Goal: Task Accomplishment & Management: Manage account settings

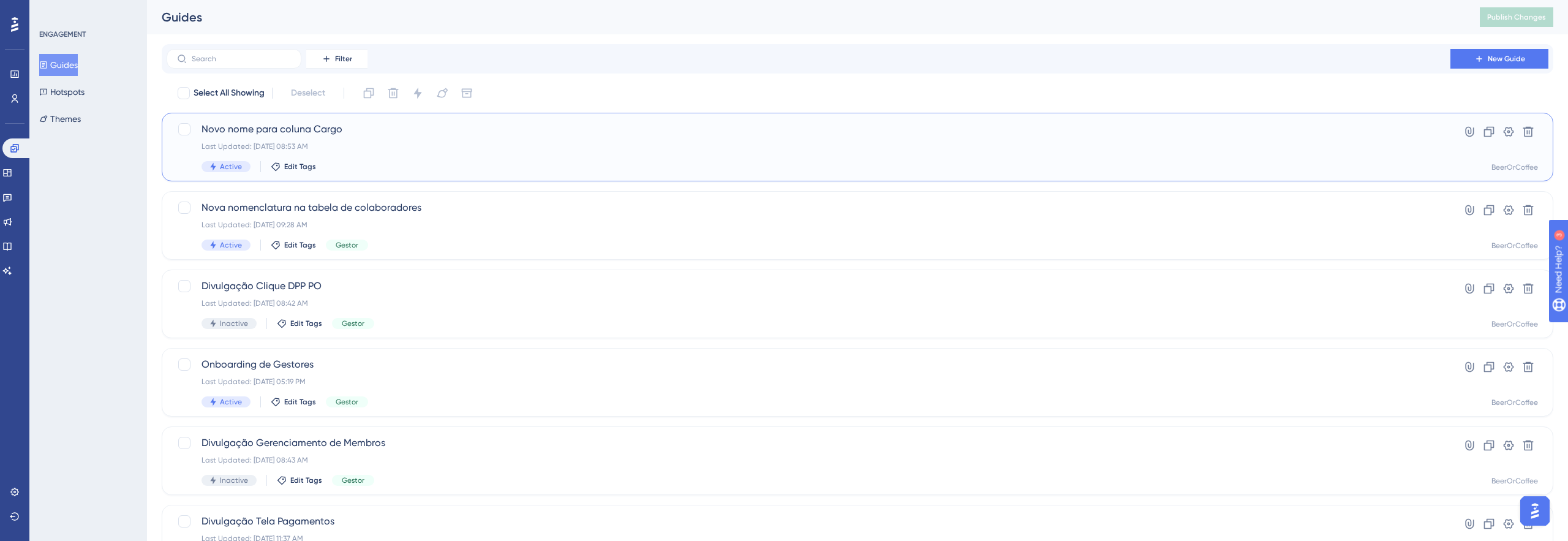
click at [575, 170] on div "Active Edit Tags" at bounding box center [809, 166] width 1214 height 11
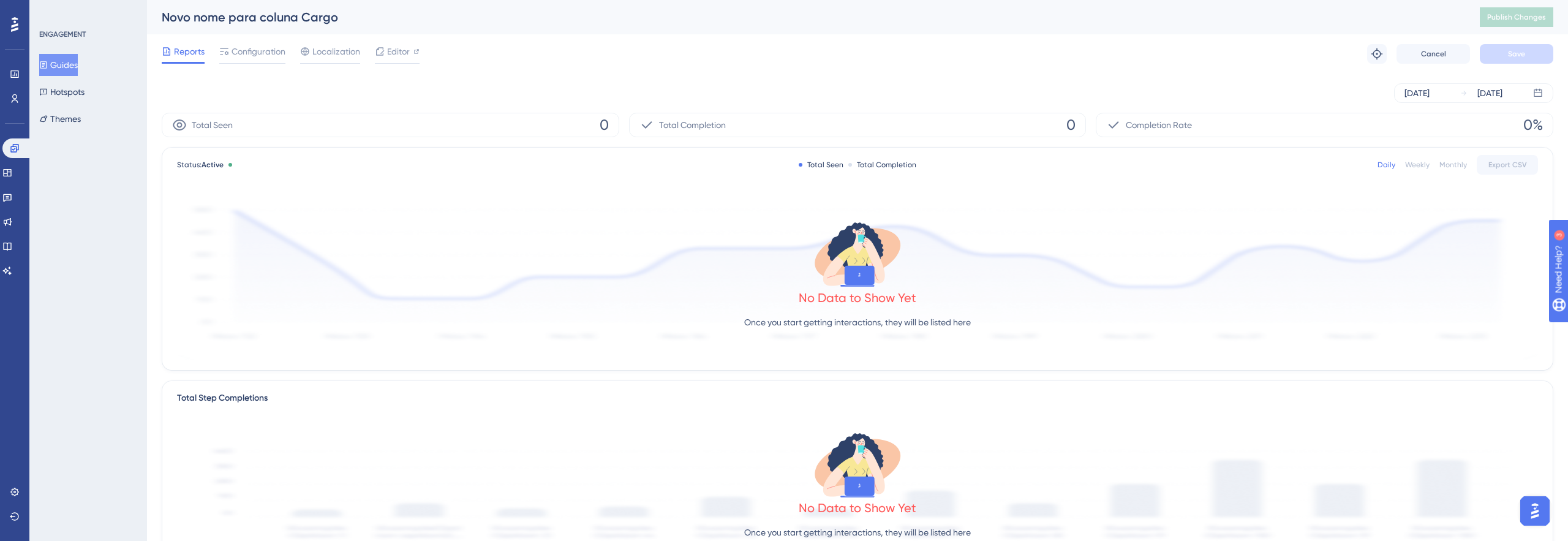
click at [64, 69] on button "Guides" at bounding box center [58, 64] width 39 height 22
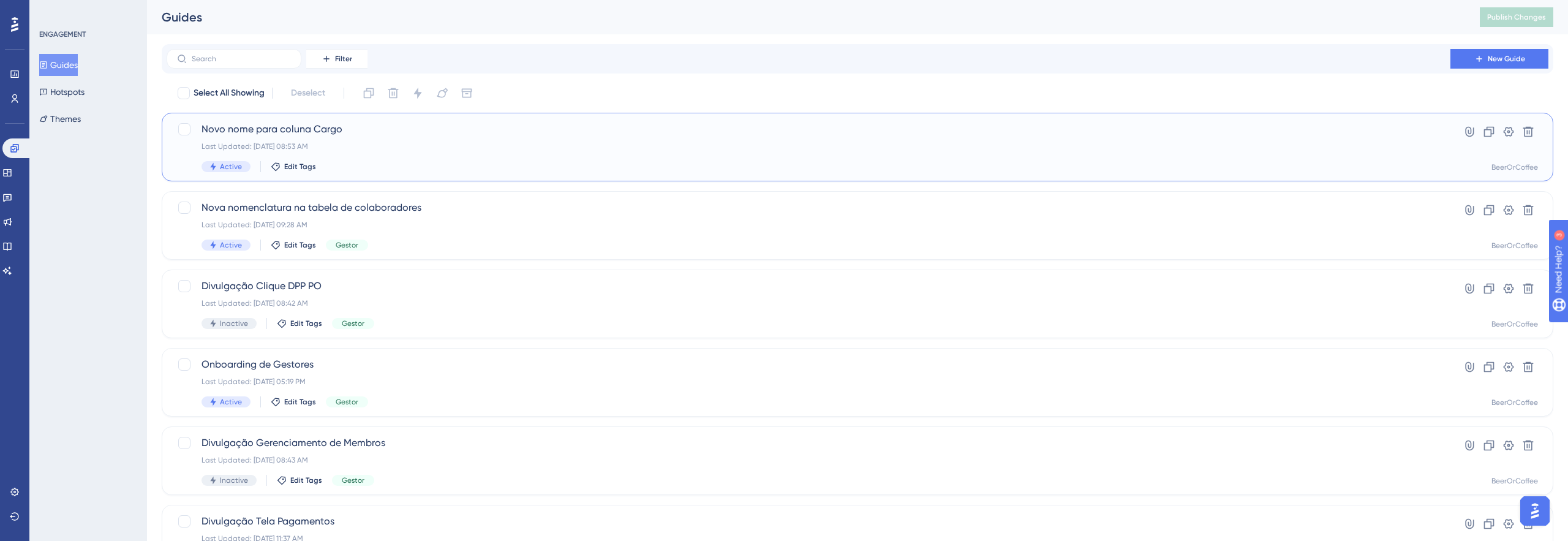
click at [365, 149] on div "Last Updated: 25 de jun. de 2025 08:53 AM" at bounding box center [809, 146] width 1214 height 10
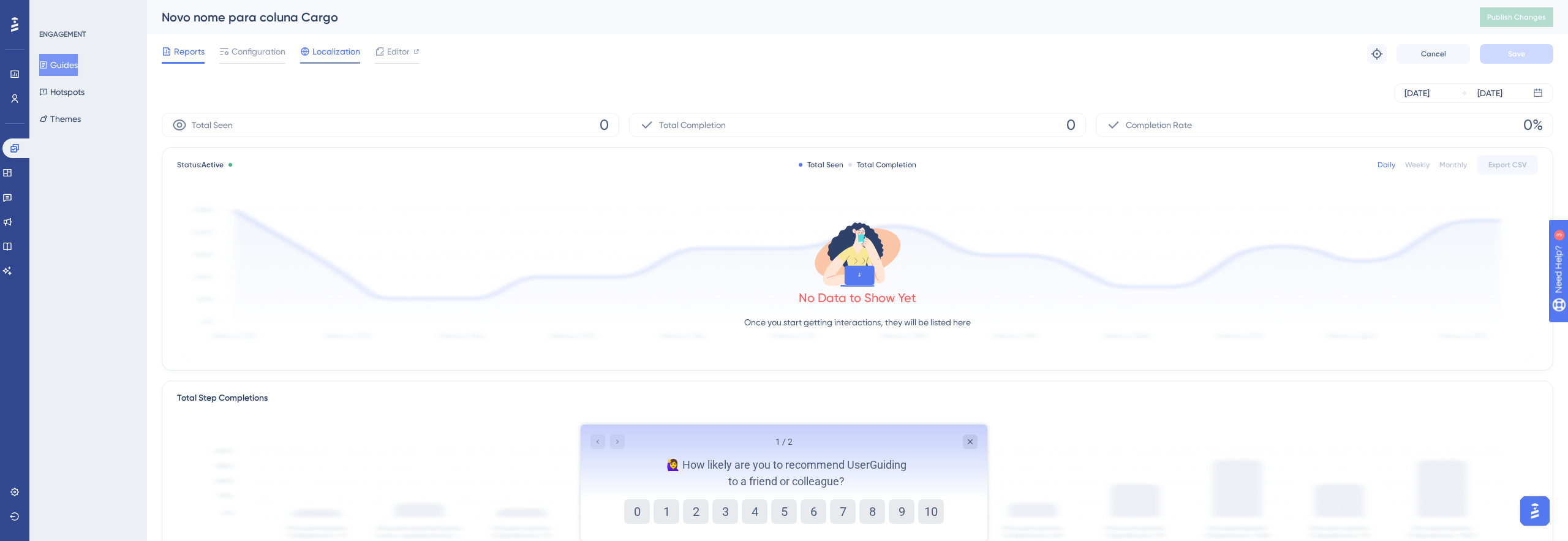
click at [341, 53] on span "Localization" at bounding box center [336, 52] width 48 height 15
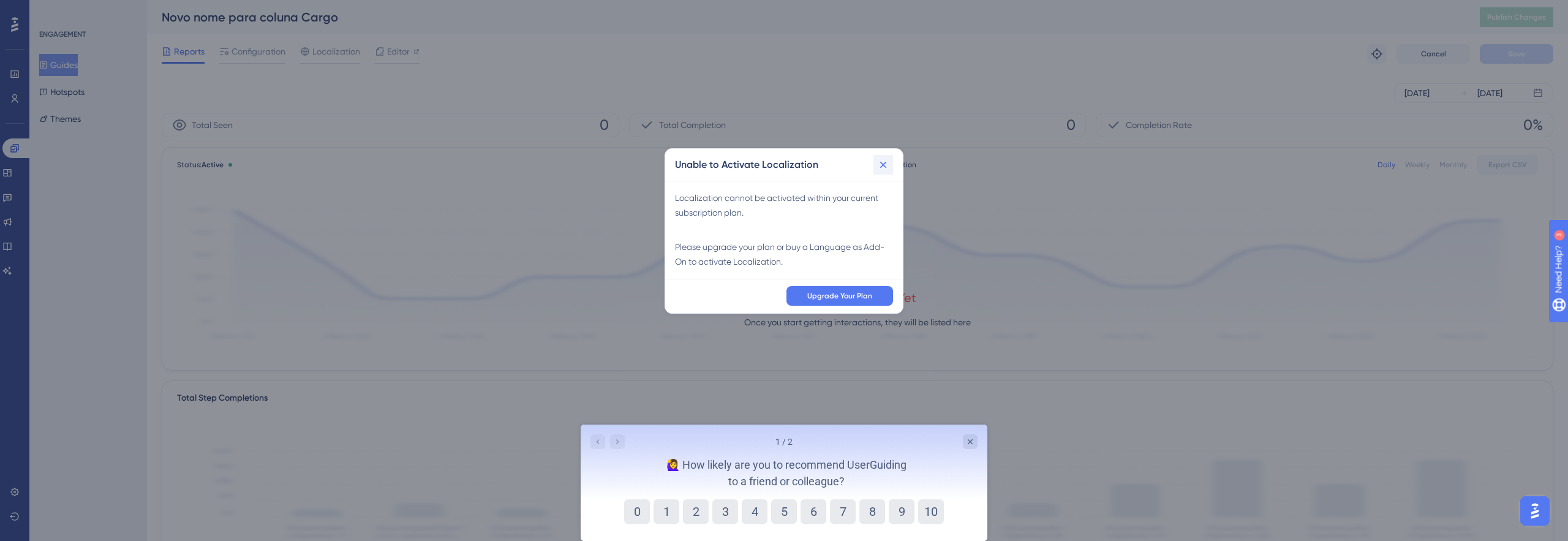
click at [883, 165] on icon at bounding box center [883, 164] width 7 height 7
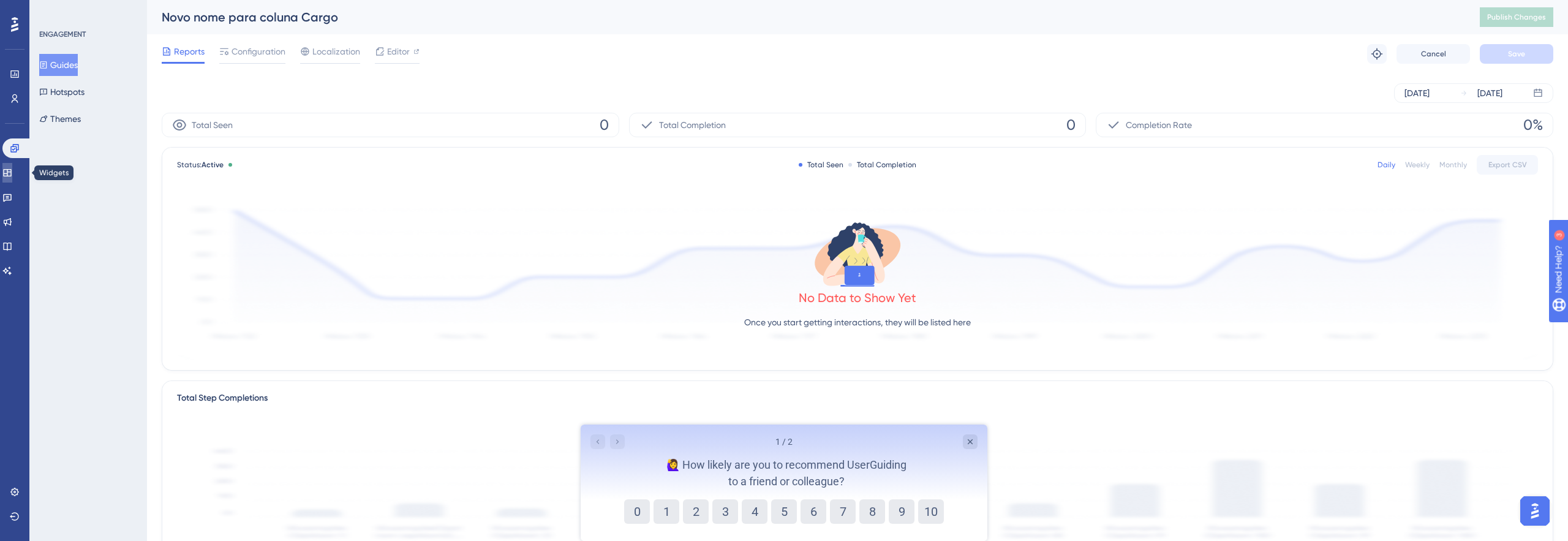
click at [11, 172] on icon at bounding box center [7, 173] width 8 height 7
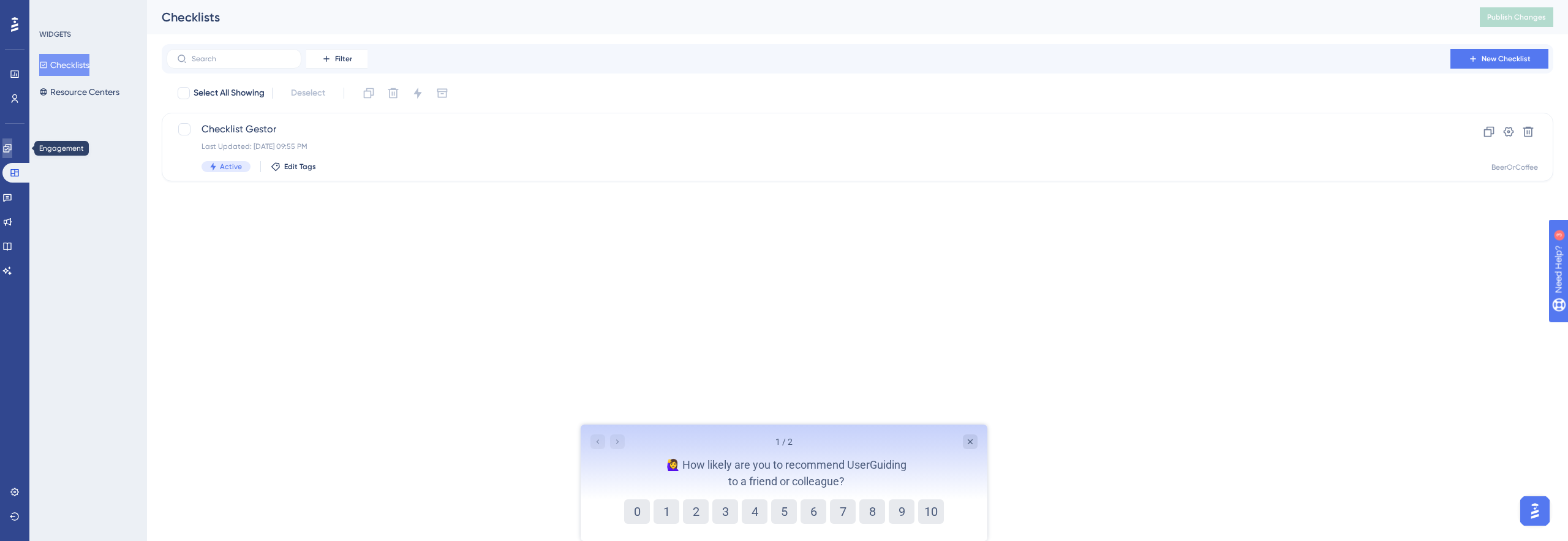
click at [9, 151] on icon at bounding box center [7, 148] width 10 height 10
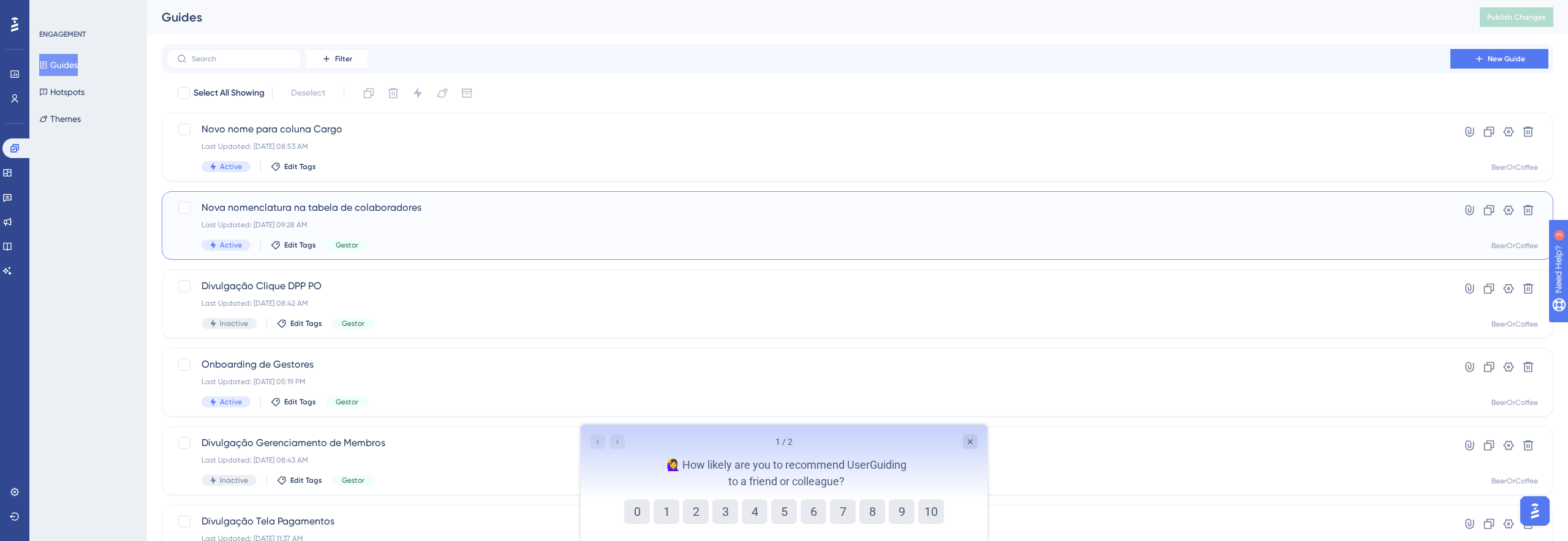
click at [442, 232] on div "Nova nomenclatura na tabela de colaboradores Last Updated: 30 de jun. de 2025 0…" at bounding box center [809, 225] width 1214 height 50
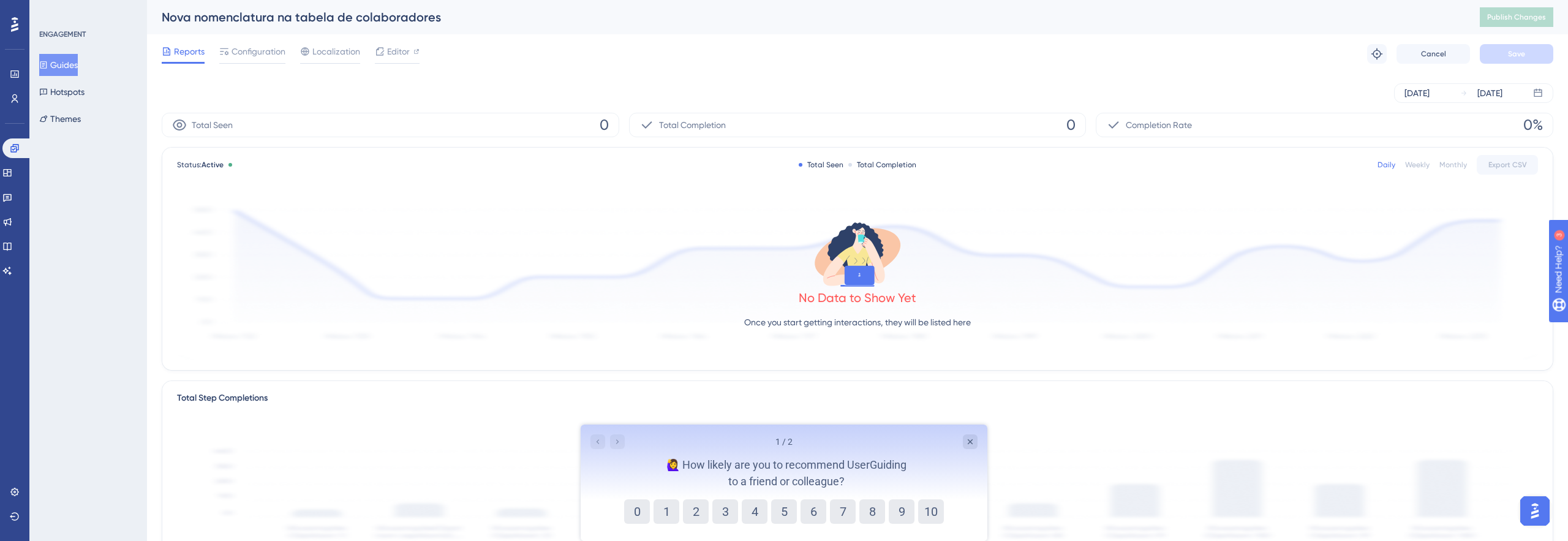
click at [267, 40] on div "Reports Configuration Localization Editor Troubleshoot Cancel Save" at bounding box center [857, 54] width 1392 height 39
click at [267, 44] on span "Configuration" at bounding box center [259, 52] width 54 height 15
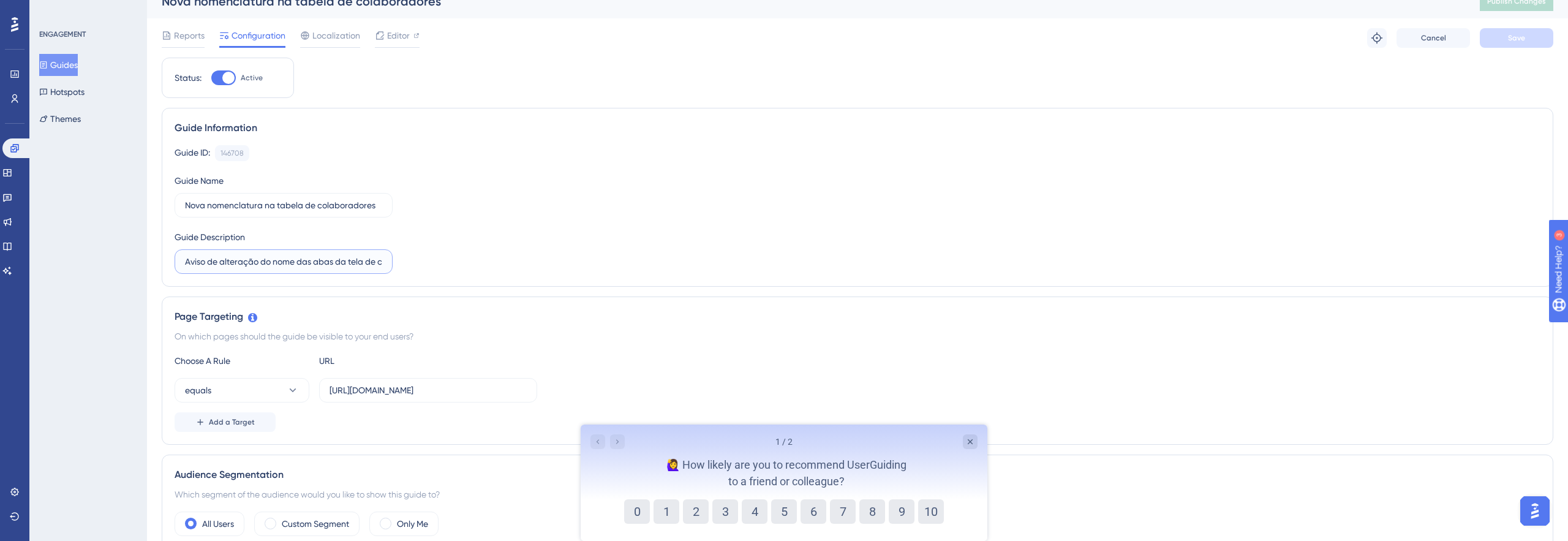
scroll to position [0, 56]
drag, startPoint x: 371, startPoint y: 262, endPoint x: 439, endPoint y: 261, distance: 68.0
click at [439, 261] on div "Guide ID: 146708 Copy Guide Name Nova nomenclatura na tabela de colaboradores G…" at bounding box center [857, 209] width 1365 height 129
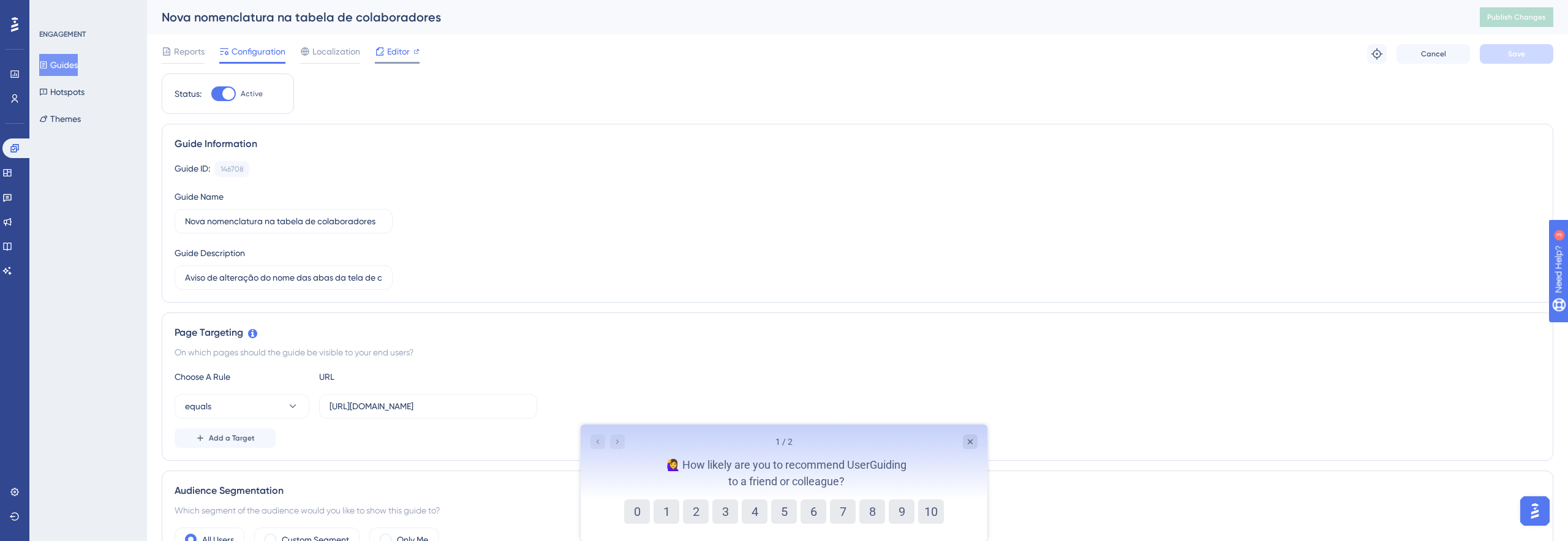
click at [393, 46] on span "Editor" at bounding box center [398, 52] width 22 height 15
click at [225, 97] on div at bounding box center [228, 93] width 12 height 12
click at [212, 94] on input "Active" at bounding box center [211, 93] width 1 height 1
checkbox input "false"
click at [174, 56] on span "Reports" at bounding box center [189, 52] width 31 height 15
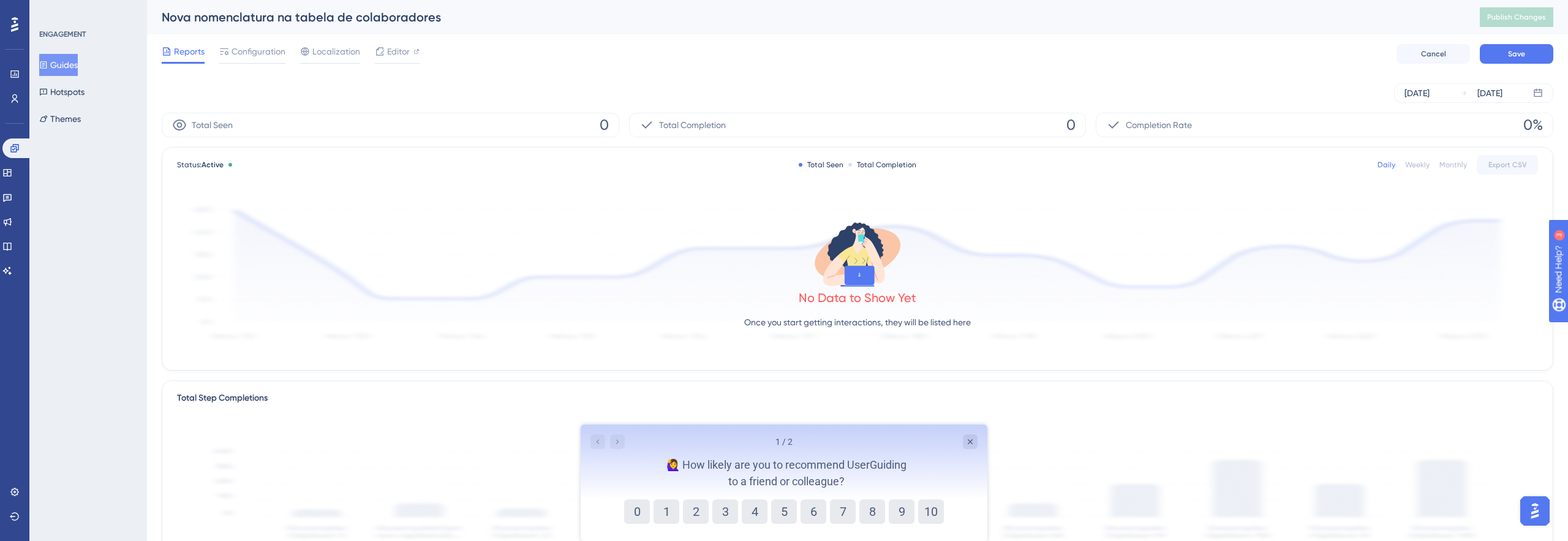
click at [78, 67] on button "Guides" at bounding box center [58, 64] width 39 height 22
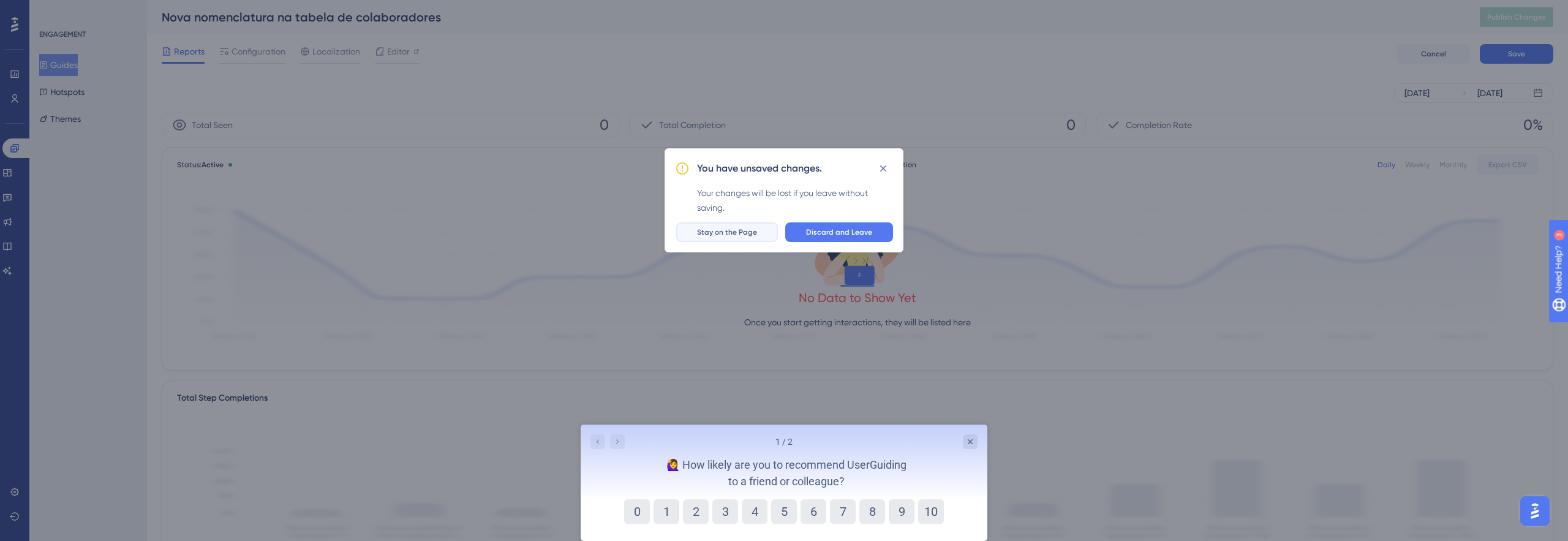
click at [749, 232] on span "Stay on the Page" at bounding box center [726, 232] width 60 height 10
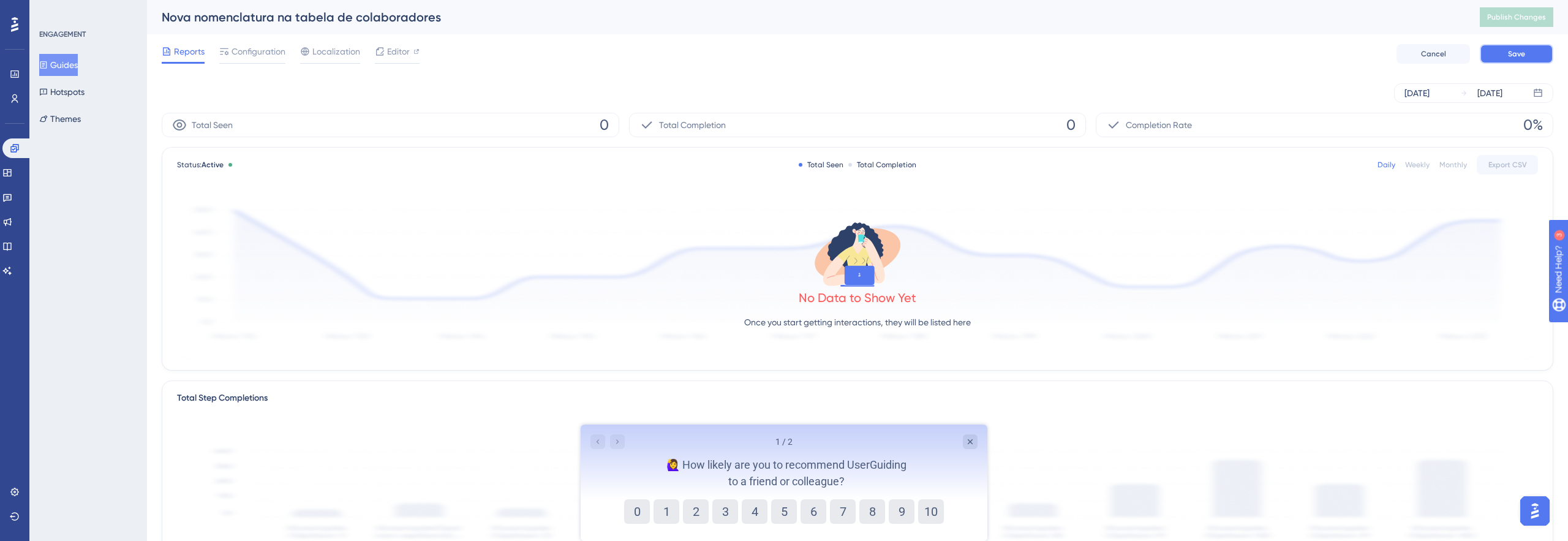
click at [1525, 49] on button "Save" at bounding box center [1516, 54] width 73 height 19
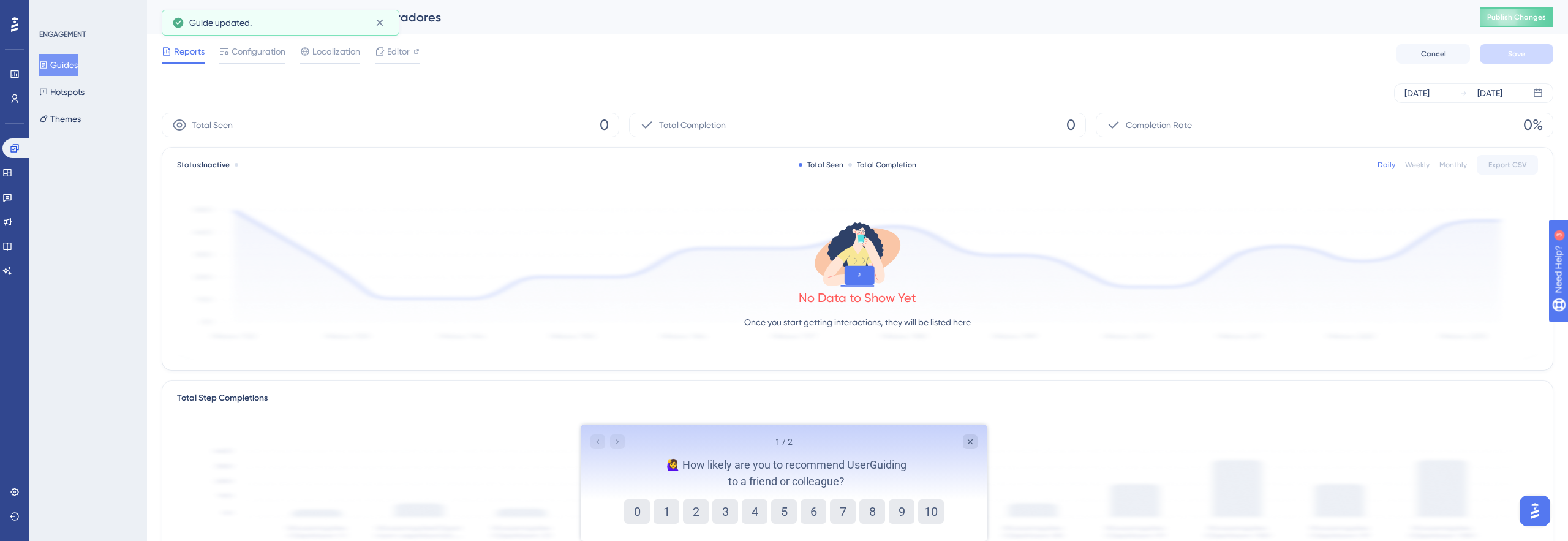
click at [73, 58] on button "Guides" at bounding box center [58, 64] width 39 height 22
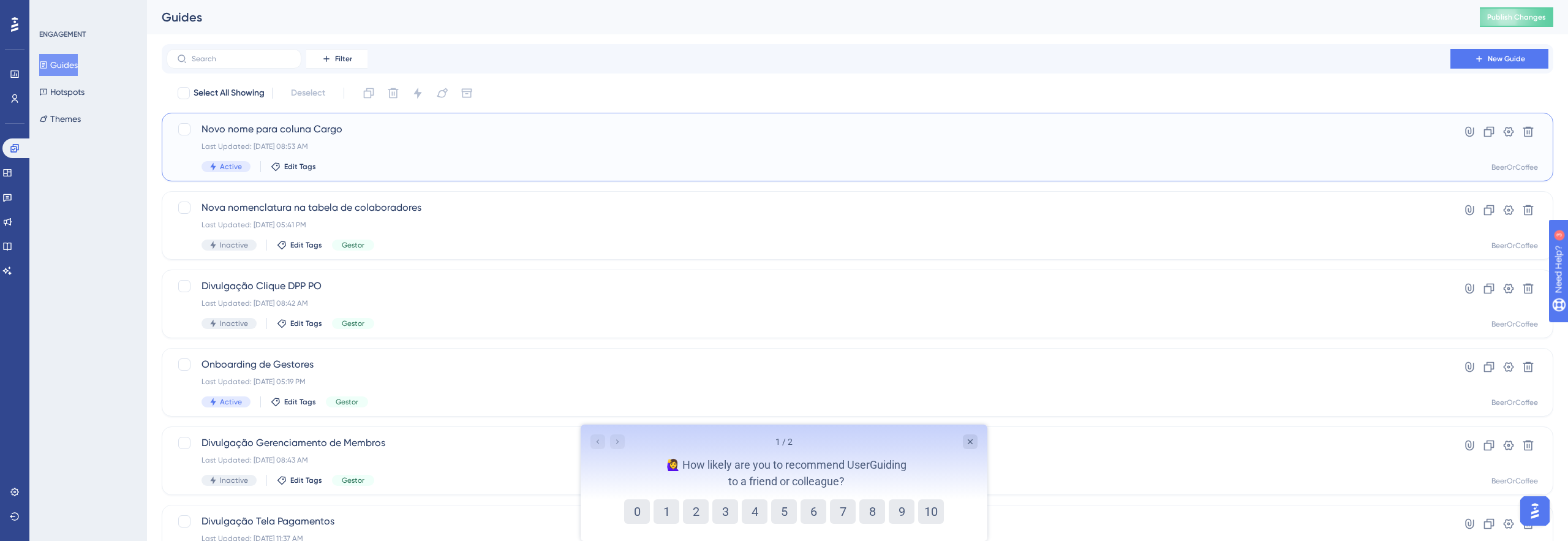
click at [398, 168] on div "Active Edit Tags" at bounding box center [809, 166] width 1214 height 11
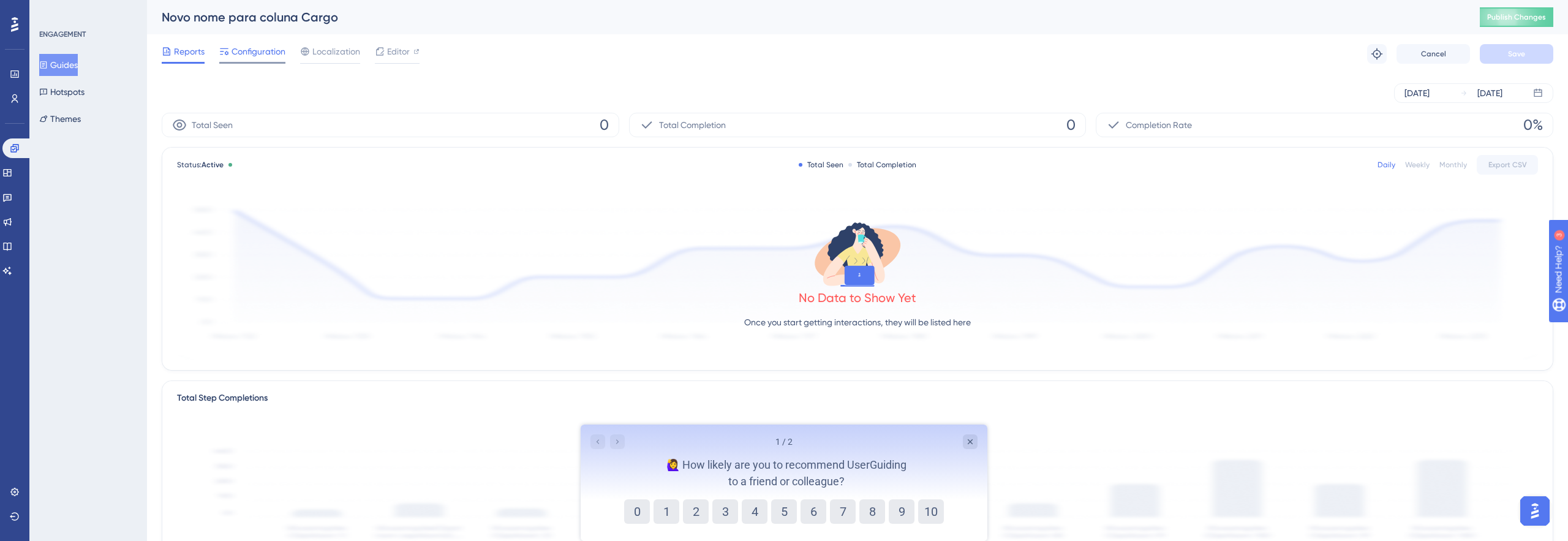
click at [278, 54] on span "Configuration" at bounding box center [259, 52] width 54 height 15
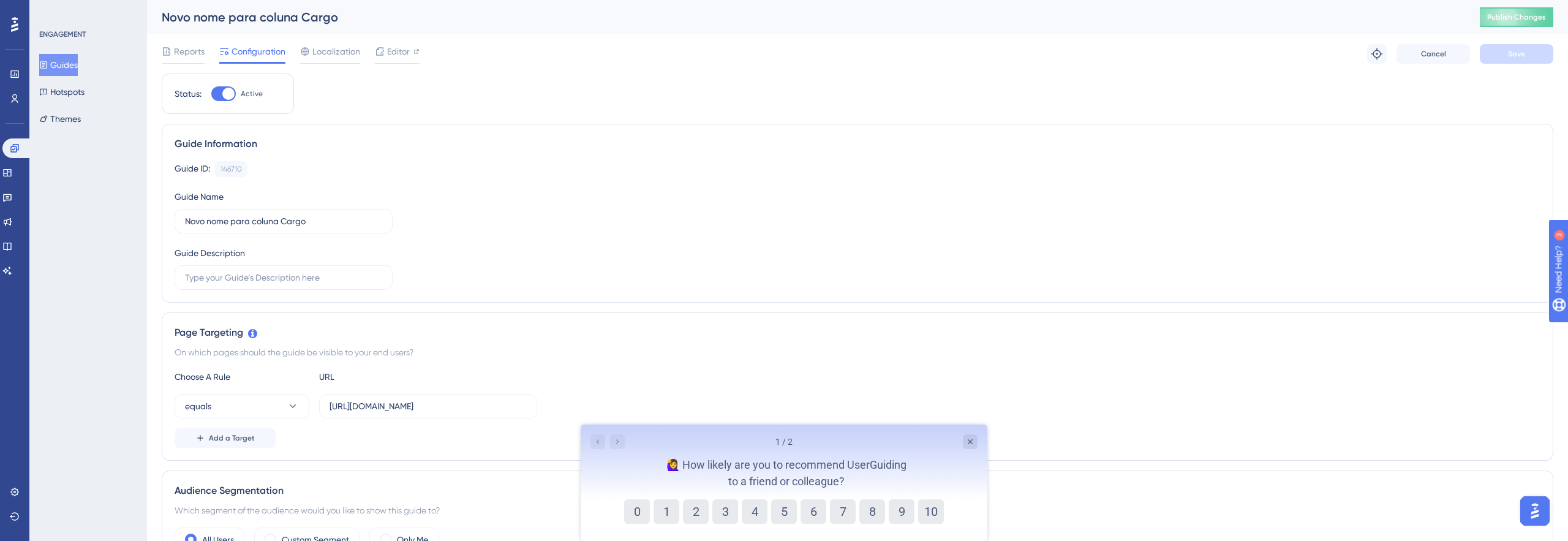
click at [232, 88] on div at bounding box center [228, 93] width 12 height 12
click at [212, 93] on input "Active" at bounding box center [211, 93] width 1 height 1
checkbox input "false"
click at [1507, 52] on span "Save" at bounding box center [1516, 54] width 17 height 10
click at [72, 58] on button "Guides" at bounding box center [58, 64] width 39 height 22
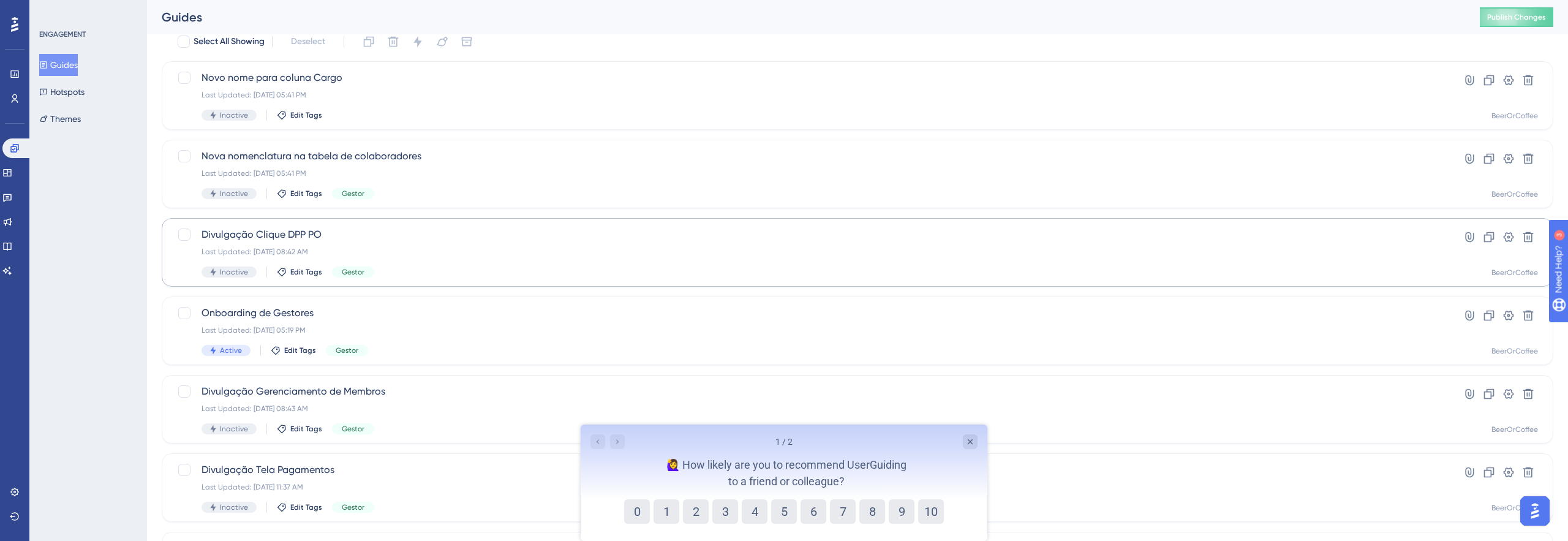
scroll to position [53, 0]
click at [479, 321] on div "Onboarding de Gestores Last Updated: 26 de mar. de 2025 05:19 PM Active Edit Ta…" at bounding box center [809, 328] width 1214 height 50
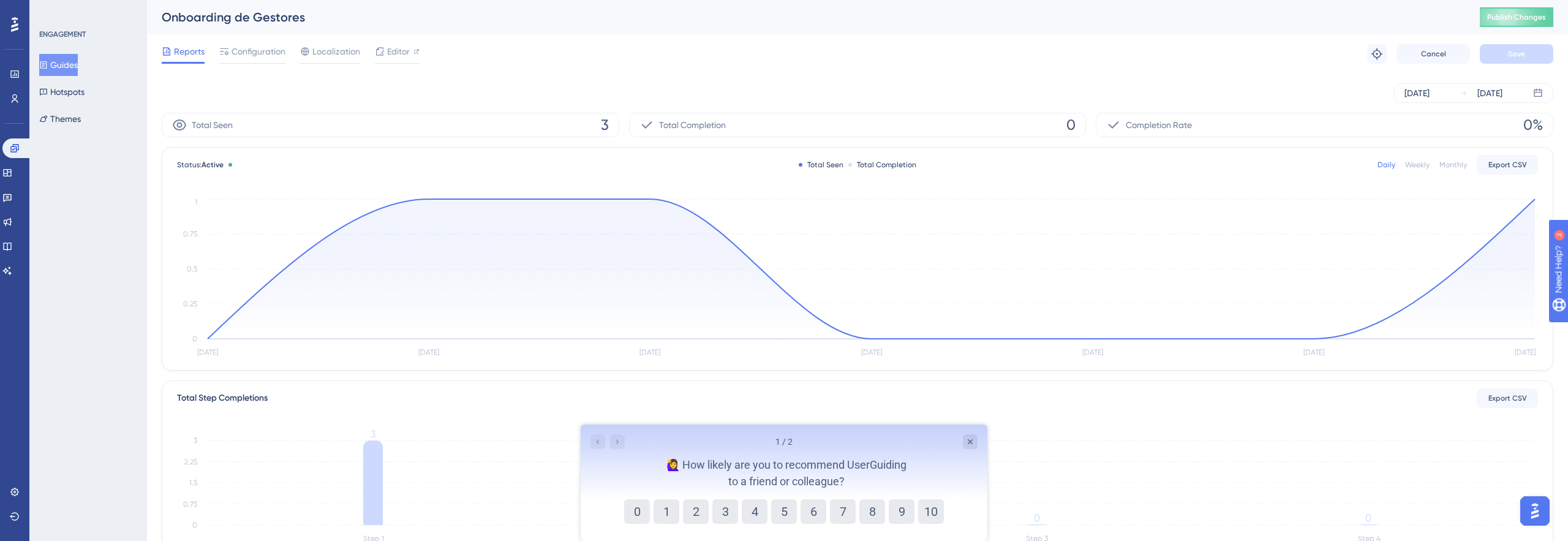
click at [286, 59] on div "Reports Configuration Localization Editor" at bounding box center [290, 54] width 258 height 19
click at [280, 59] on div "Configuration" at bounding box center [252, 54] width 66 height 19
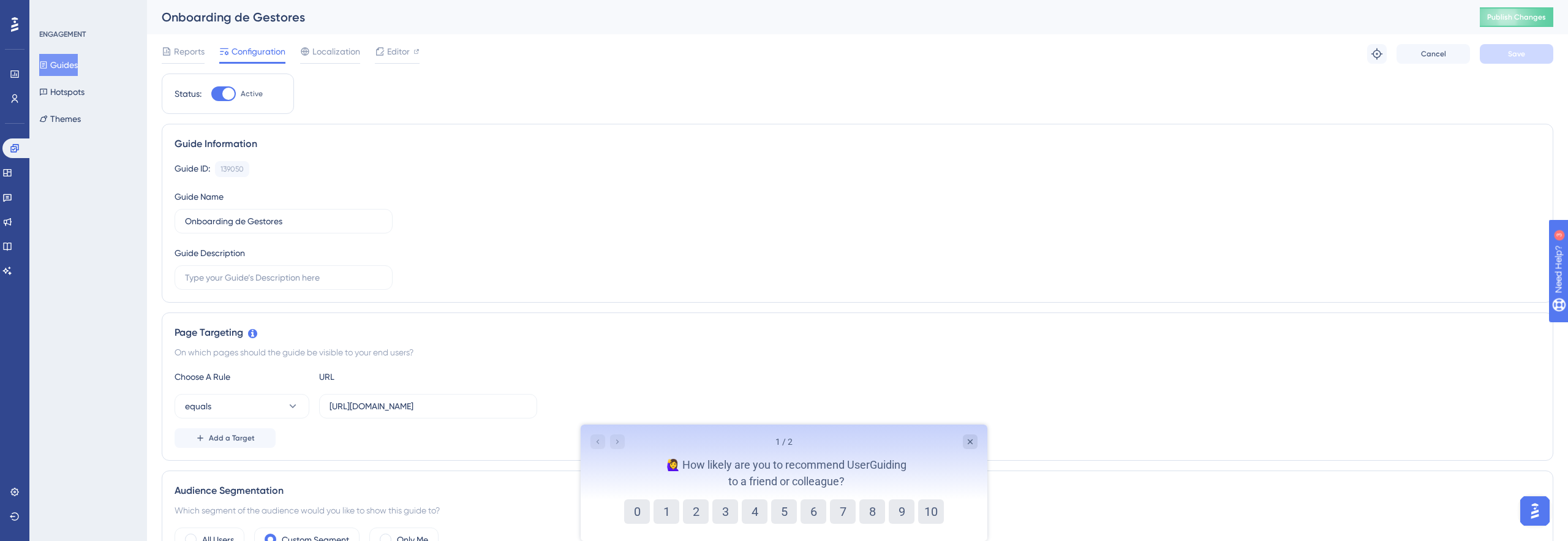
click at [228, 99] on div at bounding box center [228, 93] width 12 height 12
click at [212, 94] on input "Active" at bounding box center [211, 93] width 1 height 1
checkbox input "false"
click at [1521, 66] on div "Reports Configuration Localization Editor Cancel Save" at bounding box center [857, 54] width 1392 height 39
click at [1518, 59] on button "Save" at bounding box center [1516, 54] width 73 height 19
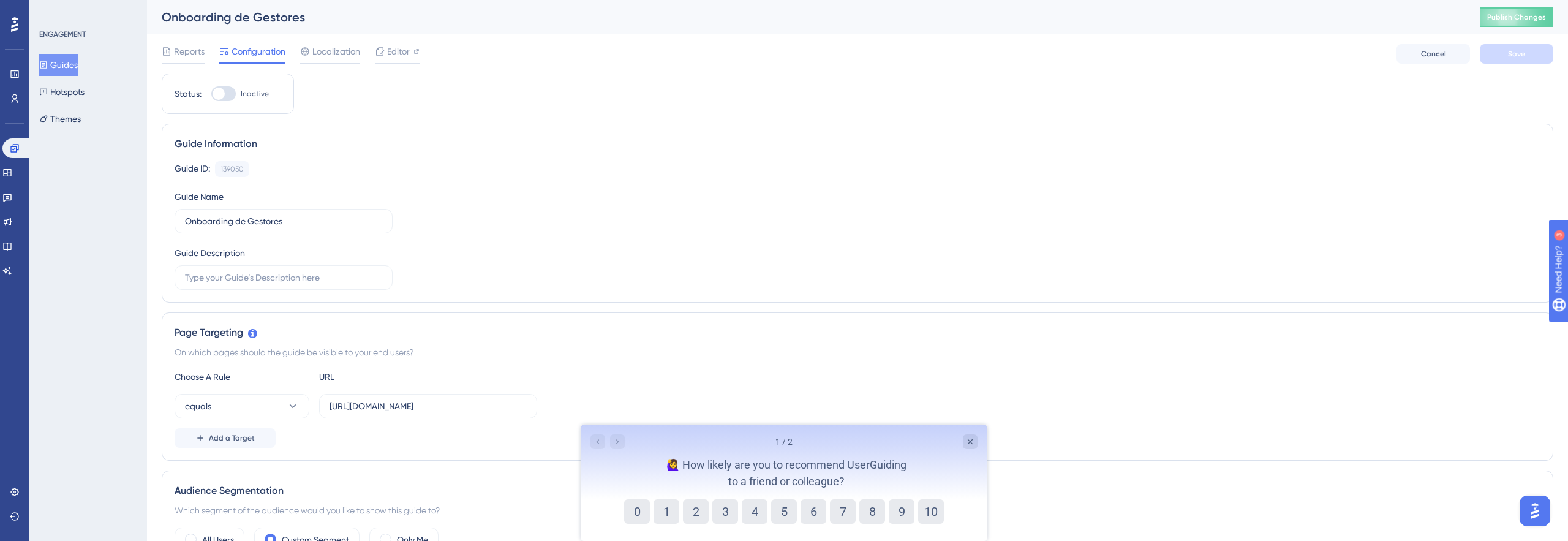
click at [75, 66] on button "Guides" at bounding box center [58, 64] width 39 height 22
